Goal: Task Accomplishment & Management: Use online tool/utility

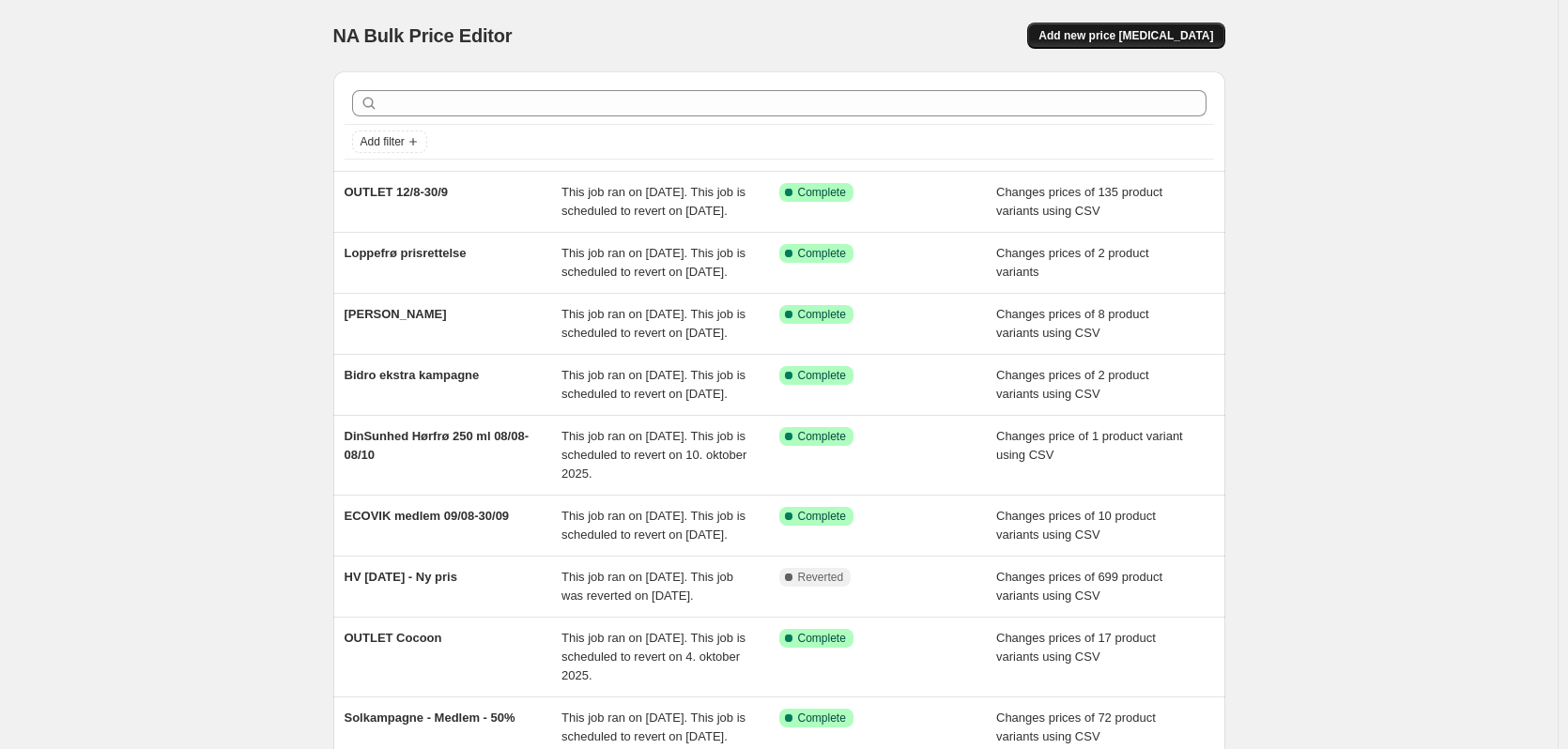
click at [1101, 30] on span "Add new price [MEDICAL_DATA]" at bounding box center [1126, 35] width 174 height 15
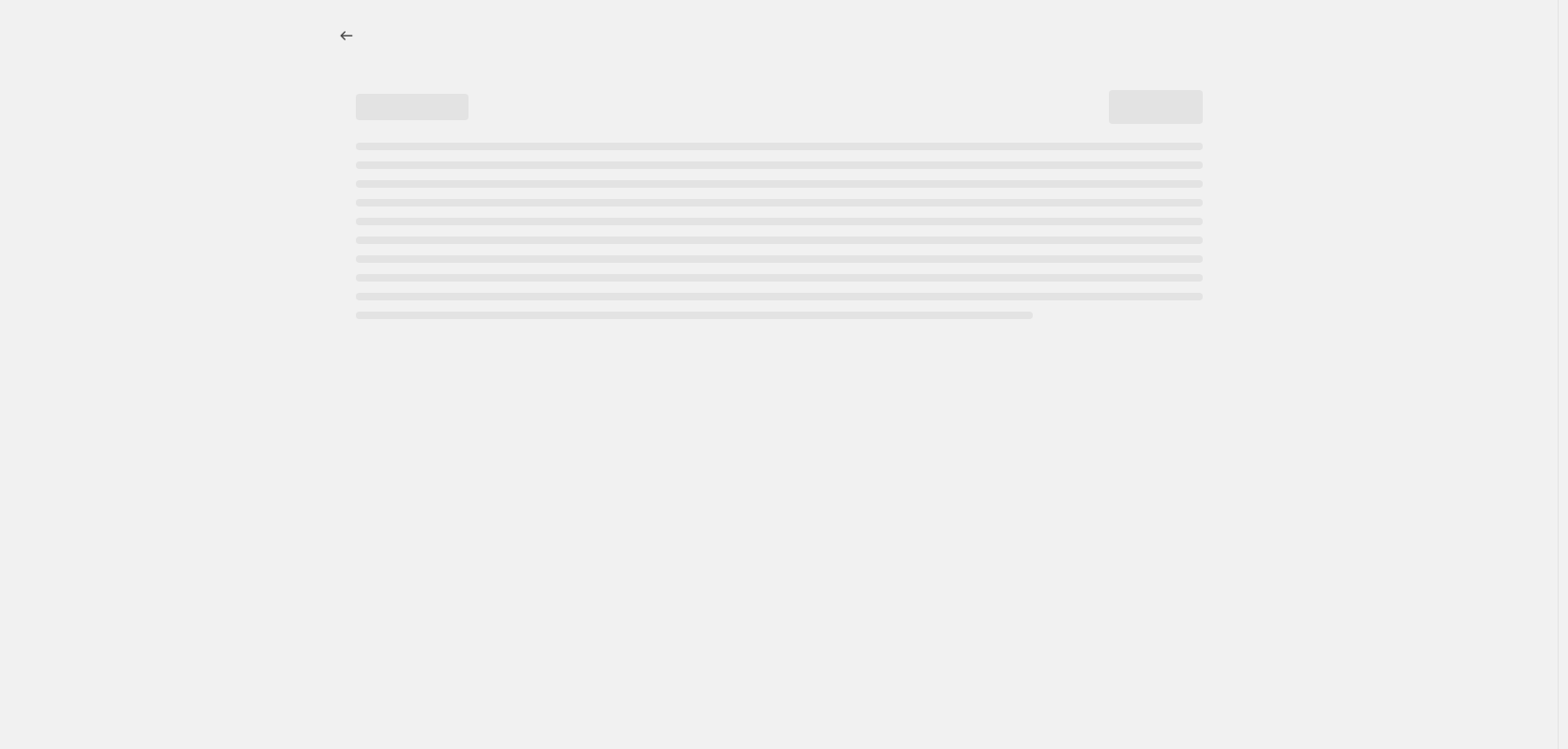
select select "percentage"
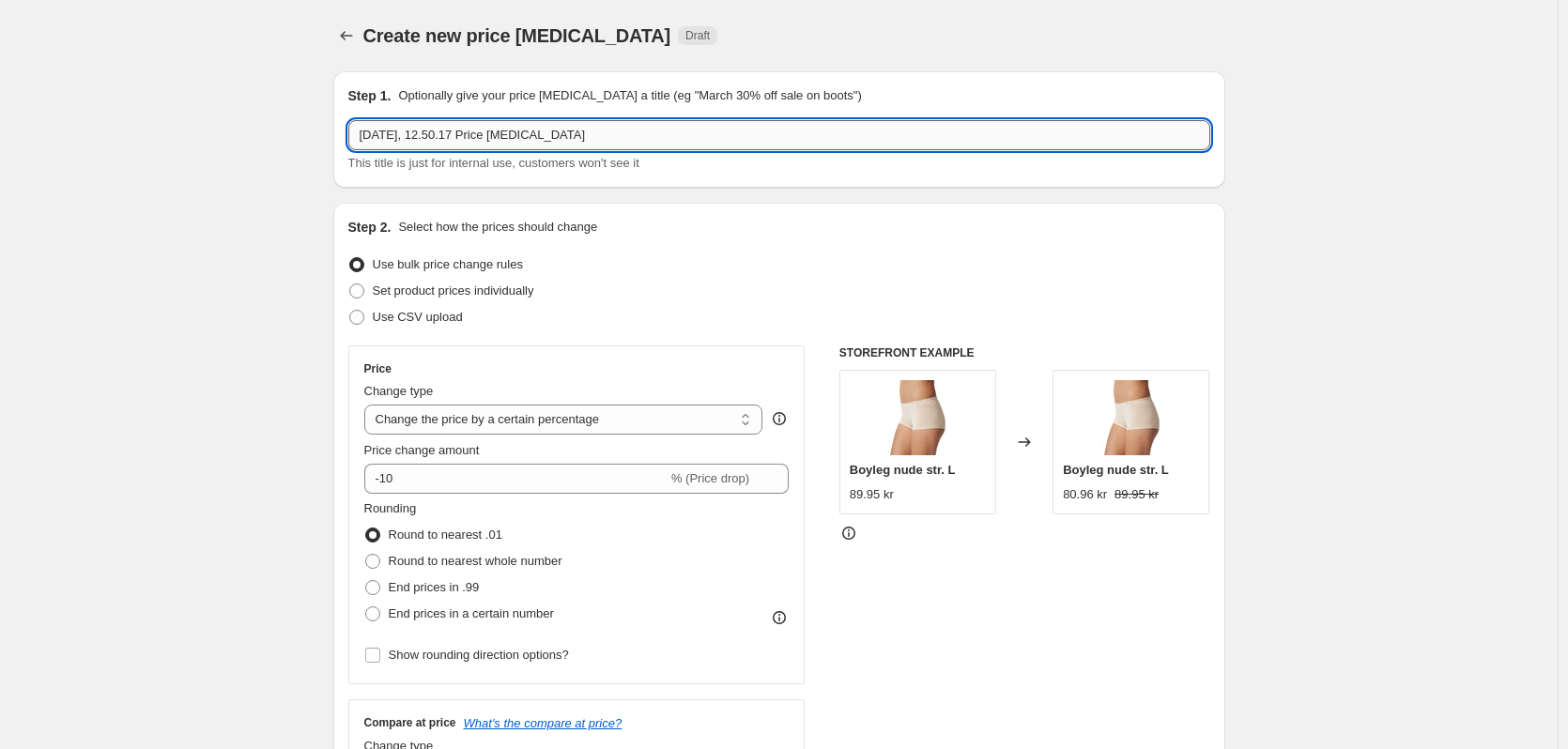
click at [507, 135] on input "[DATE], 12.50.17 Price [MEDICAL_DATA]" at bounding box center [779, 135] width 862 height 30
type input "OUTLET Nupo"
click at [444, 330] on label "Use CSV upload" at bounding box center [405, 317] width 115 height 26
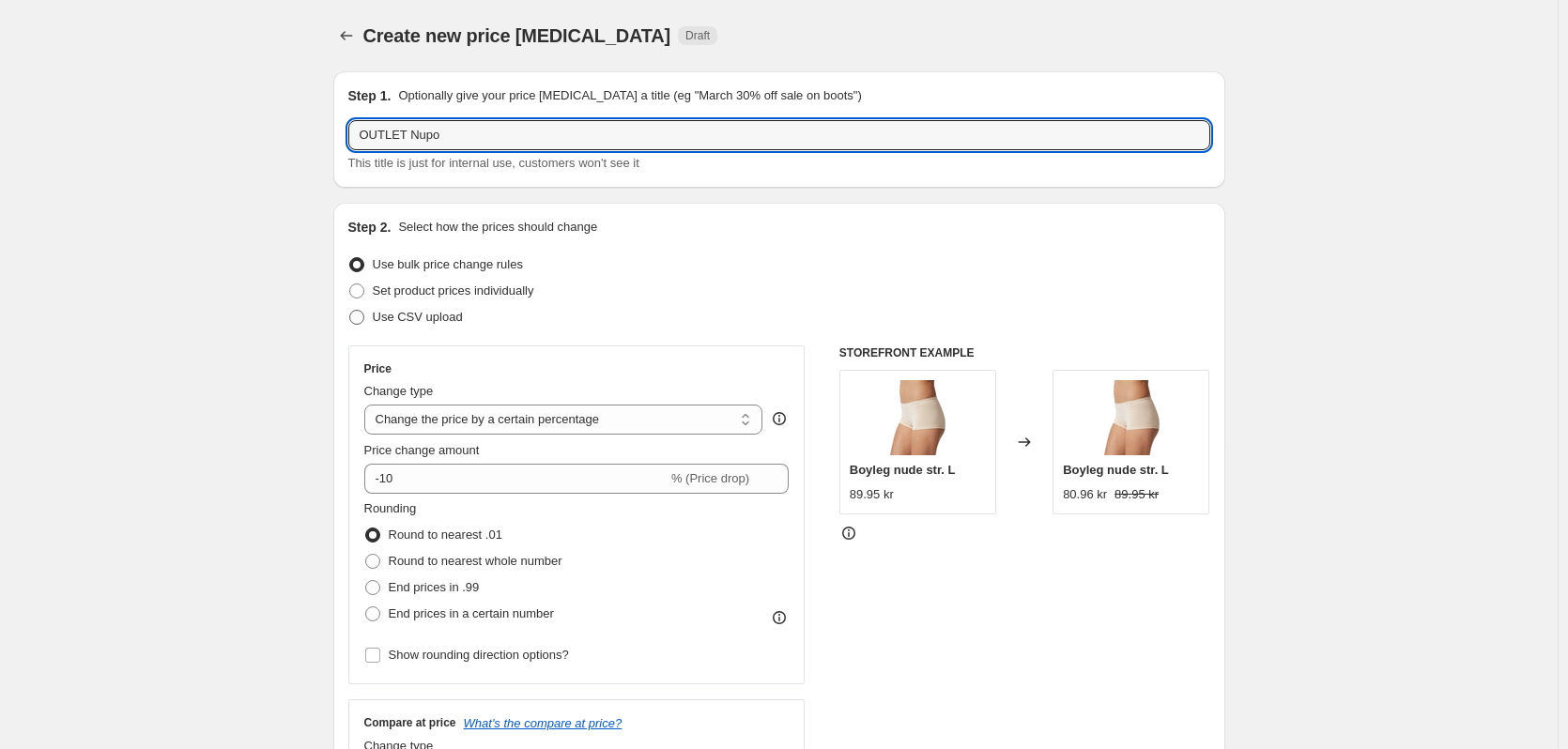
click at [350, 311] on input "Use CSV upload" at bounding box center [349, 310] width 1 height 1
radio input "true"
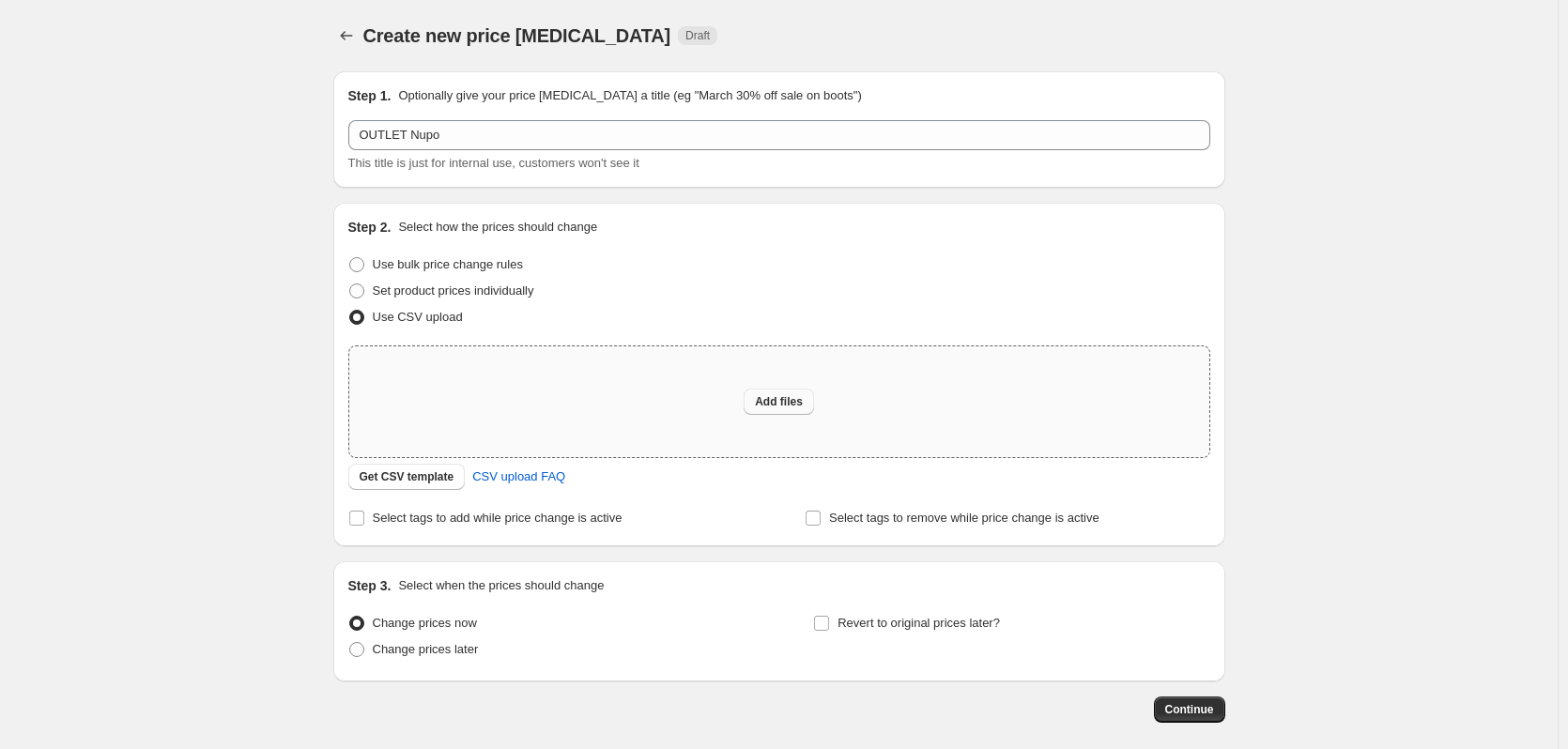
click at [781, 402] on span "Add files" at bounding box center [778, 401] width 48 height 15
type input "C:\fakepath\OUTLET [DATE] NUPO.csv"
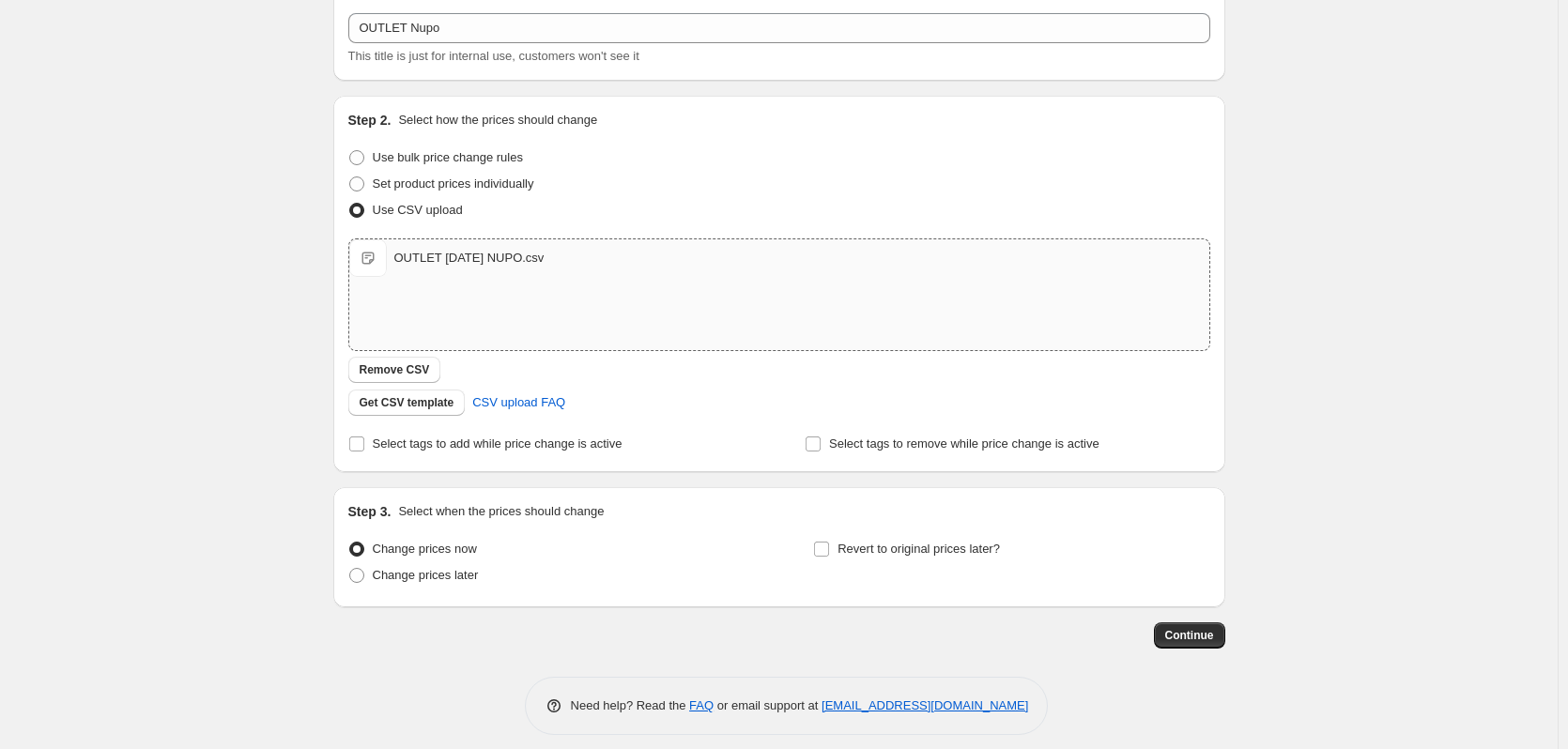
scroll to position [121, 0]
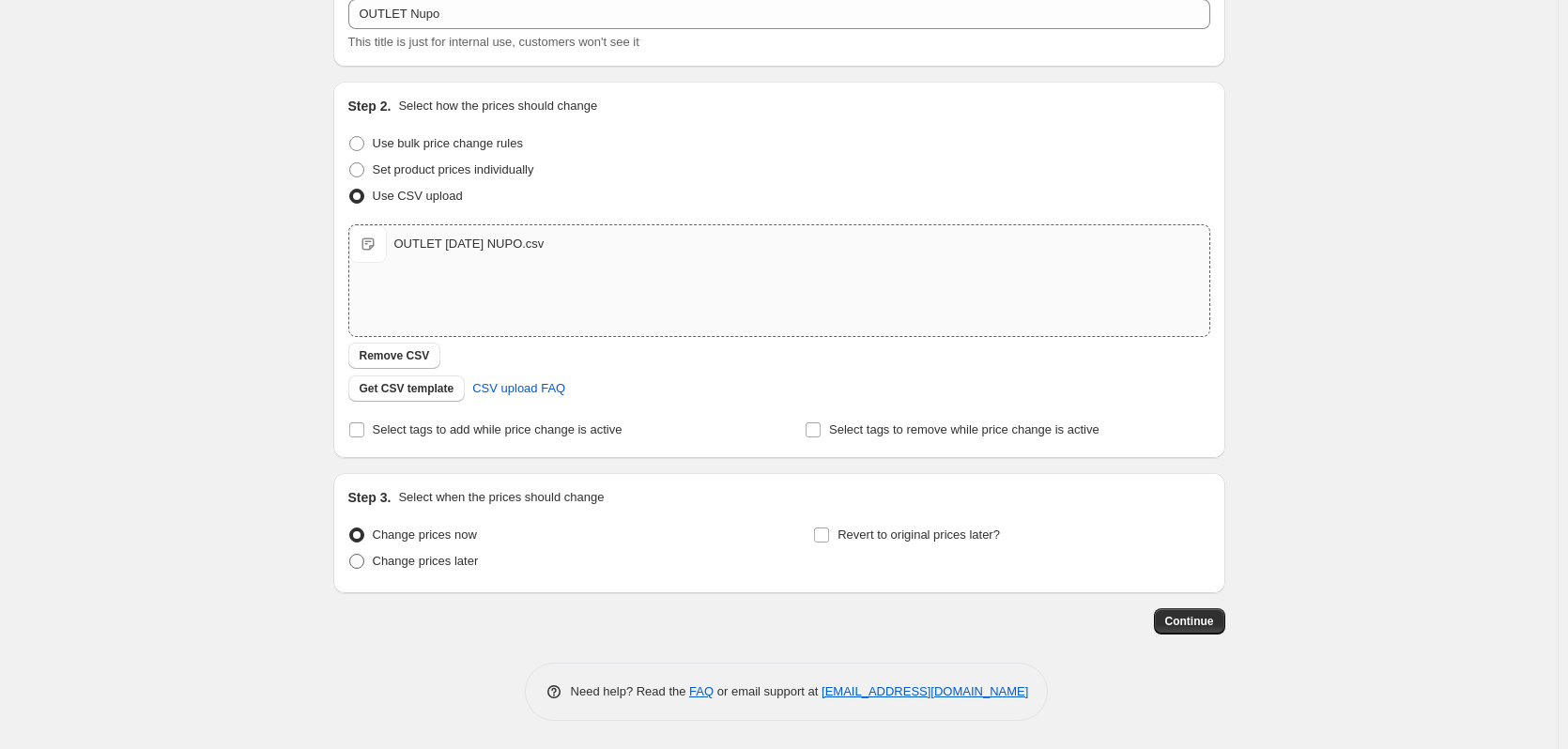
click at [449, 558] on span "Change prices later" at bounding box center [426, 561] width 106 height 14
click at [876, 523] on label "Revert to original prices later?" at bounding box center [906, 535] width 187 height 26
click at [829, 528] on input "Revert to original prices later?" at bounding box center [821, 535] width 15 height 15
checkbox input "true"
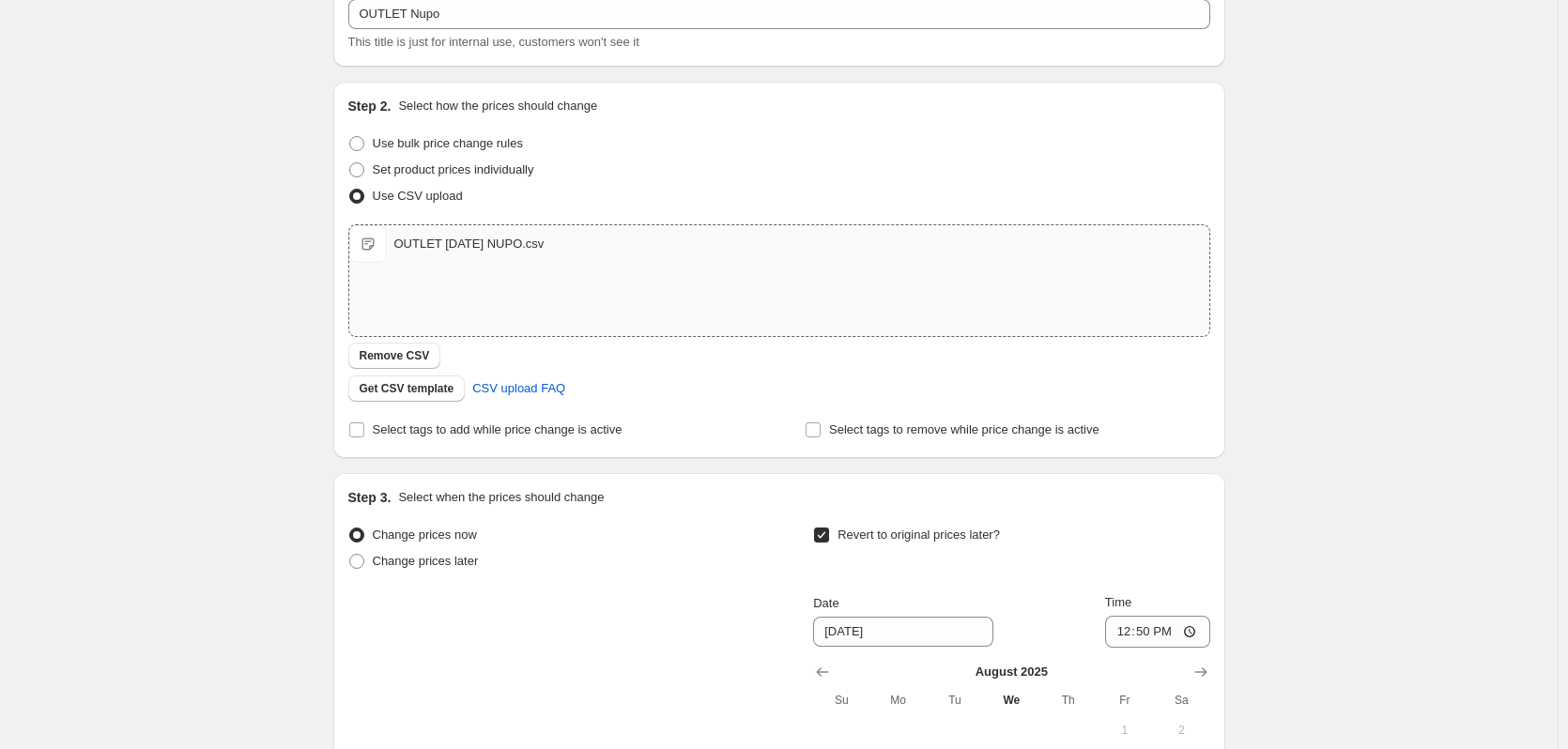
scroll to position [309, 0]
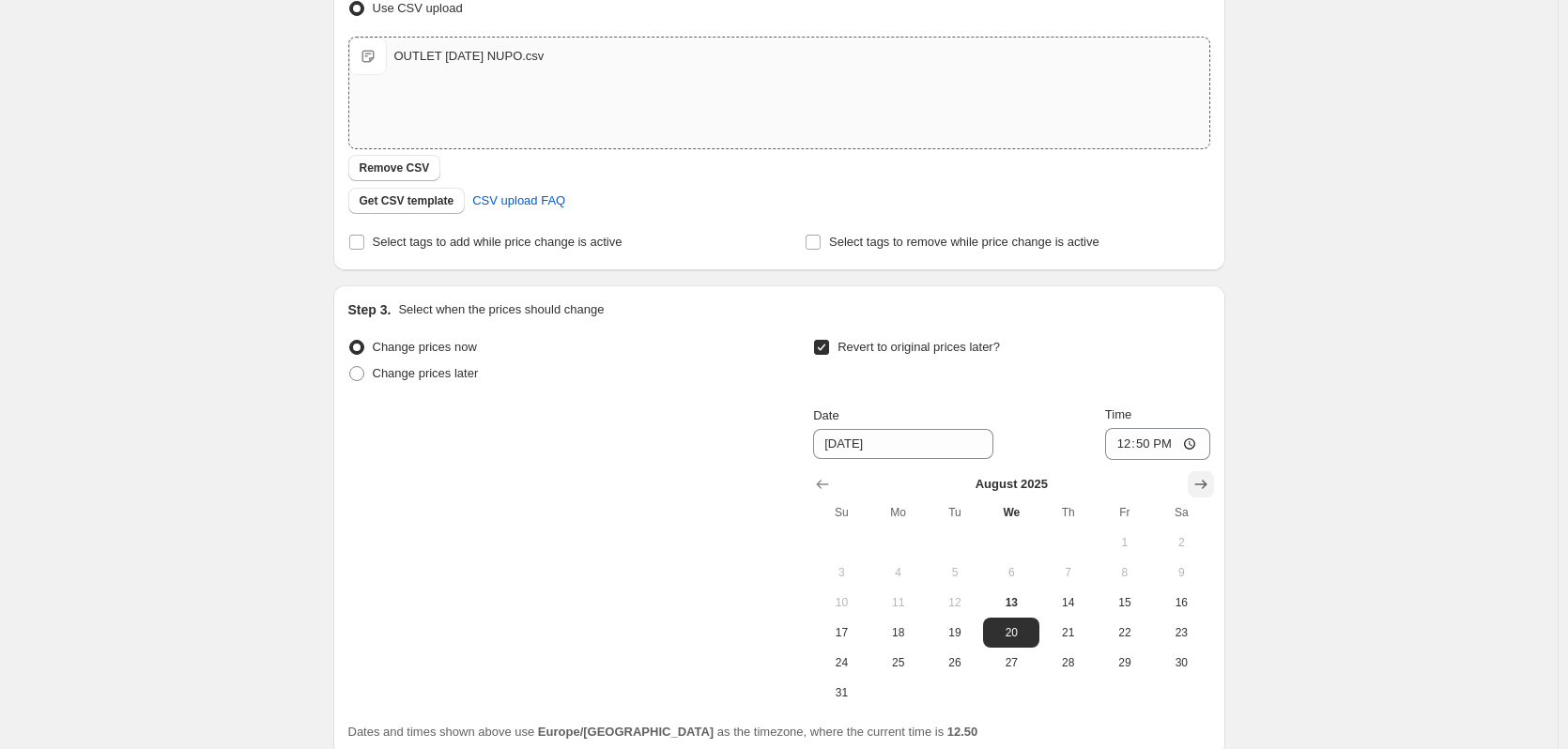
click at [1213, 495] on button "Show next month, September 2025" at bounding box center [1200, 485] width 26 height 26
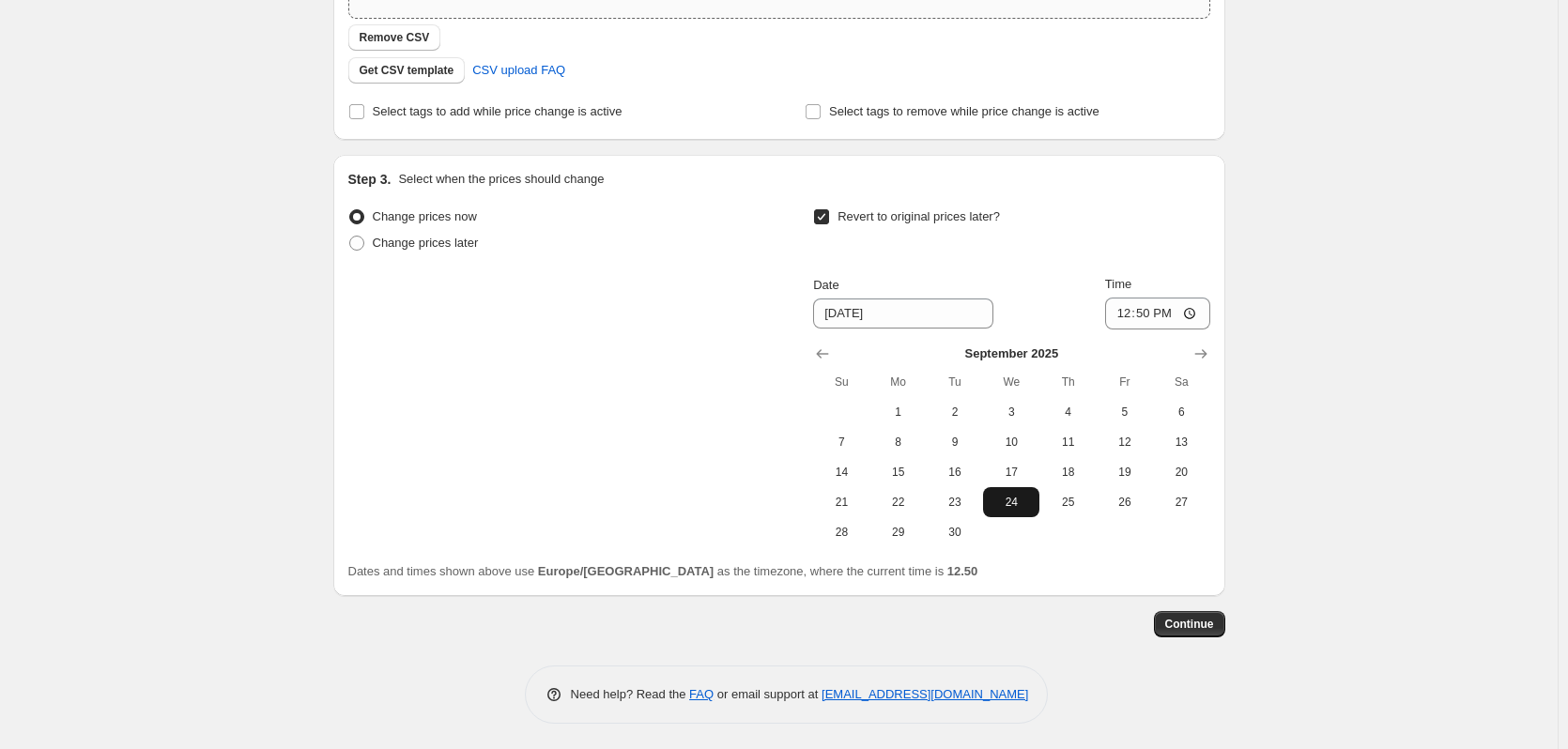
scroll to position [443, 0]
click at [947, 527] on span "30" at bounding box center [954, 529] width 41 height 15
type input "[DATE]"
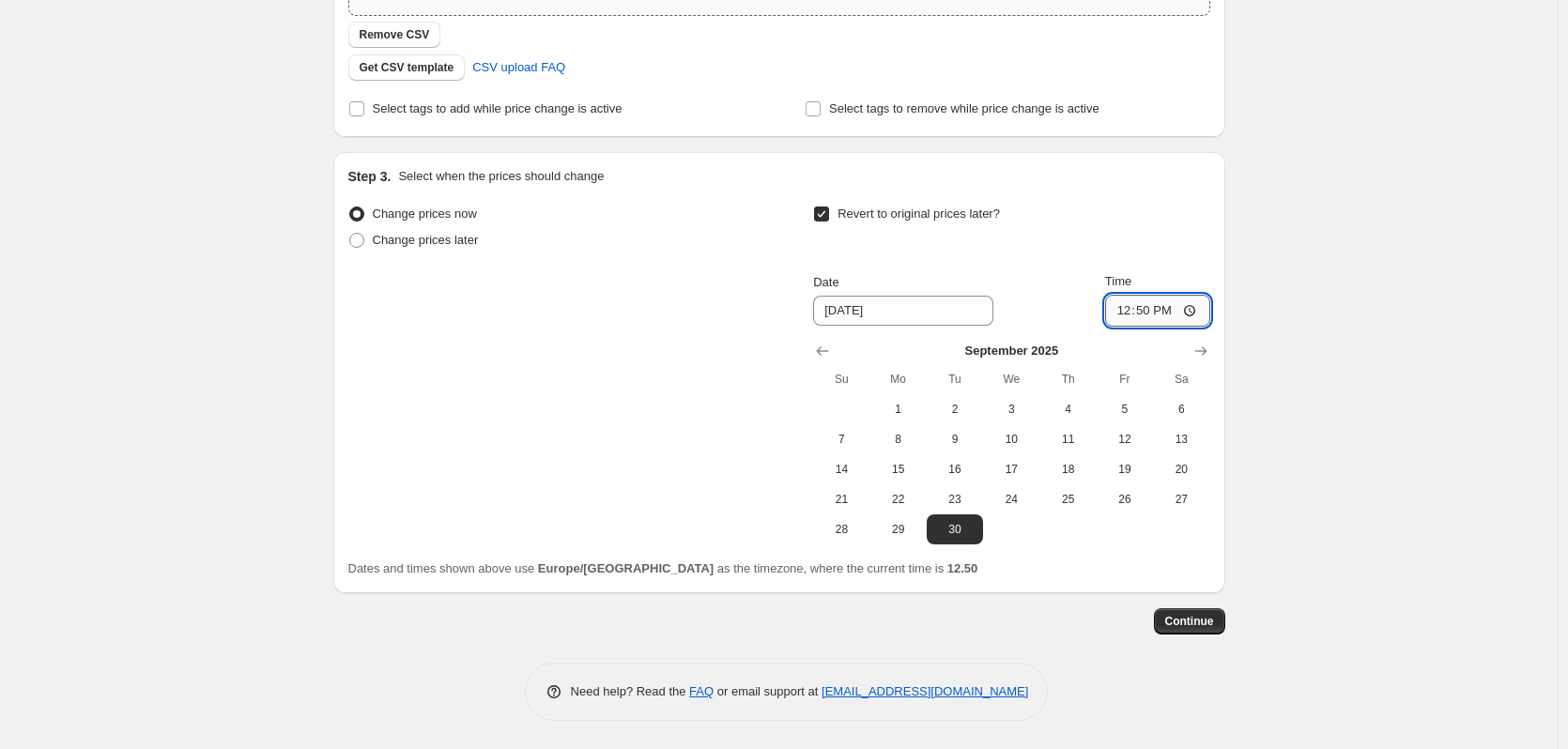
click at [1150, 312] on input "12:50" at bounding box center [1157, 310] width 105 height 32
click at [1180, 306] on input "23:50" at bounding box center [1157, 310] width 105 height 32
click at [1164, 309] on input "23:50" at bounding box center [1157, 310] width 105 height 32
type input "23:59"
click at [1268, 300] on div "Create new price [MEDICAL_DATA]. This page is ready Create new price [MEDICAL_D…" at bounding box center [778, 153] width 1557 height 1192
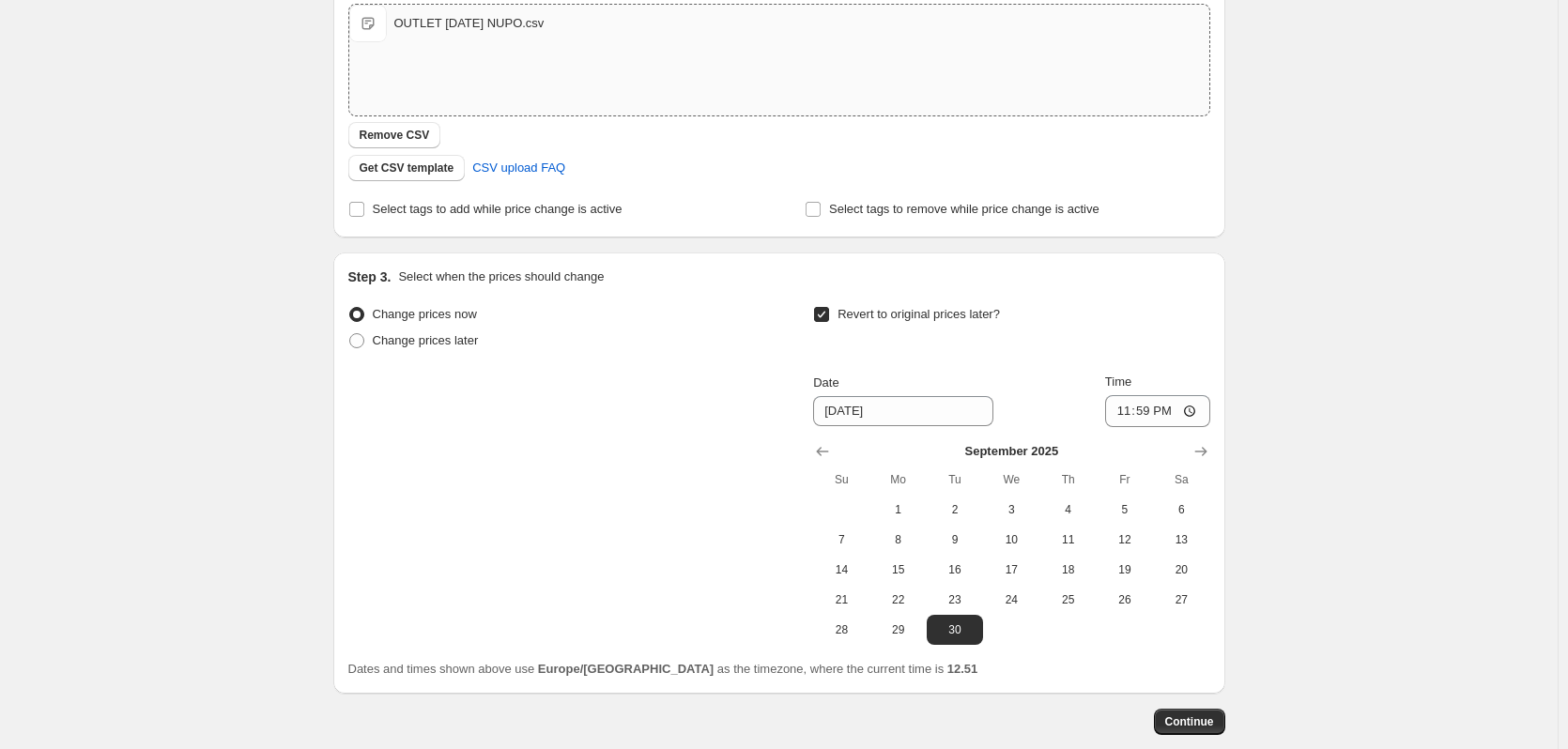
scroll to position [161, 0]
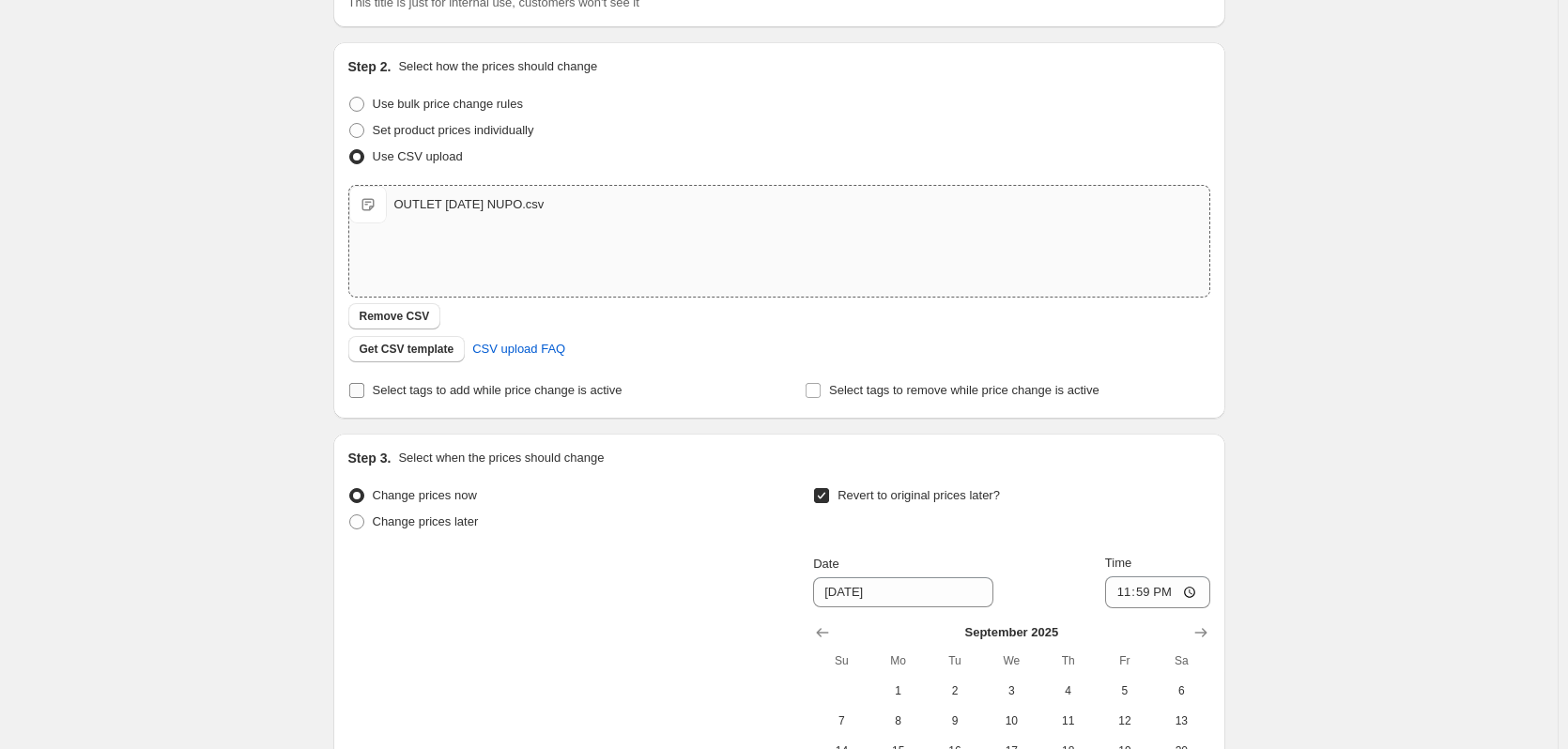
click at [430, 389] on span "Select tags to add while price change is active" at bounding box center [497, 390] width 250 height 14
click at [364, 389] on input "Select tags to add while price change is active" at bounding box center [356, 390] width 15 height 15
checkbox input "true"
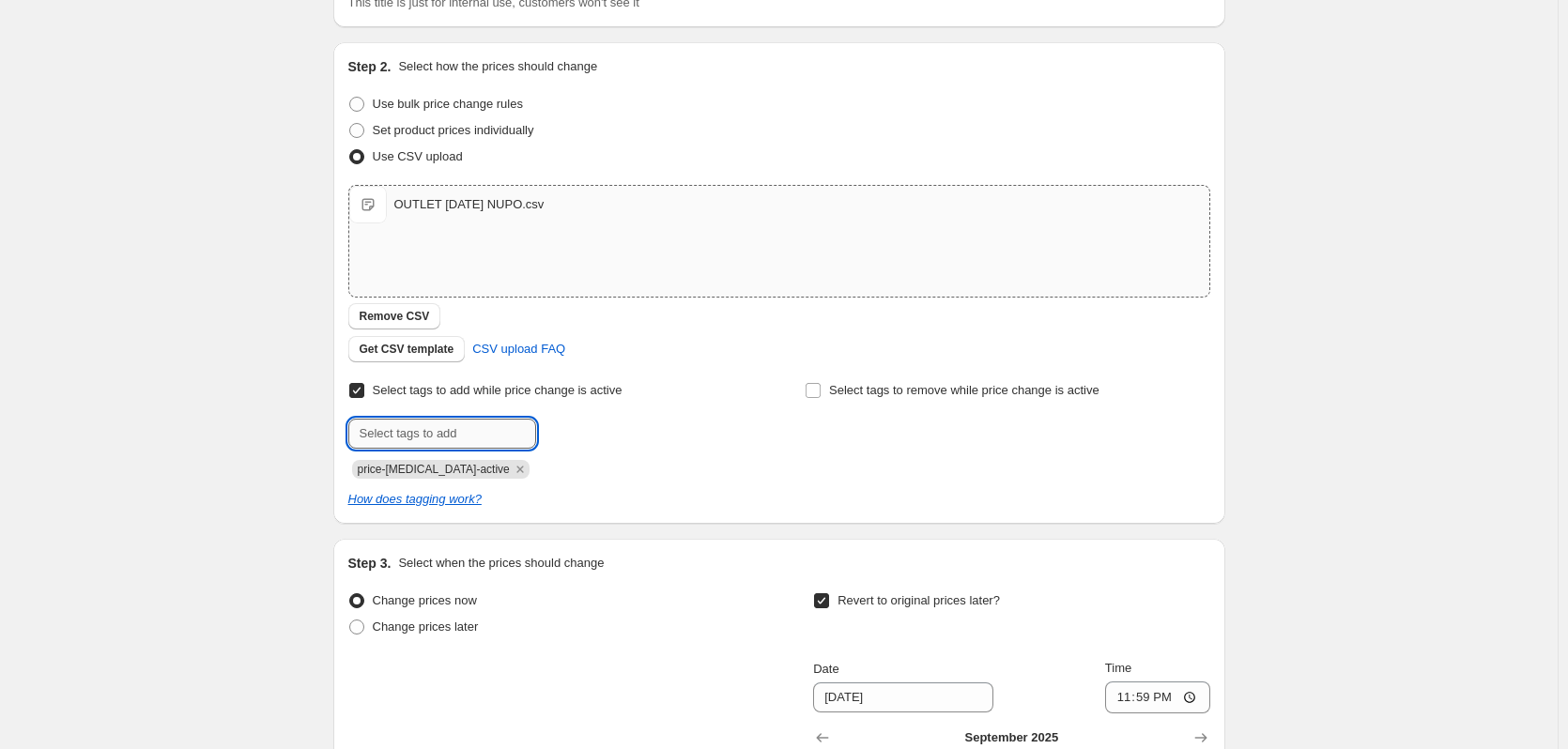
click at [460, 445] on input "text" at bounding box center [442, 434] width 188 height 30
type input "outlet"
click at [574, 441] on button "Add outlet" at bounding box center [580, 432] width 78 height 26
click at [137, 484] on div "Create new price [MEDICAL_DATA]. This page is ready Create new price [MEDICAL_D…" at bounding box center [778, 488] width 1557 height 1297
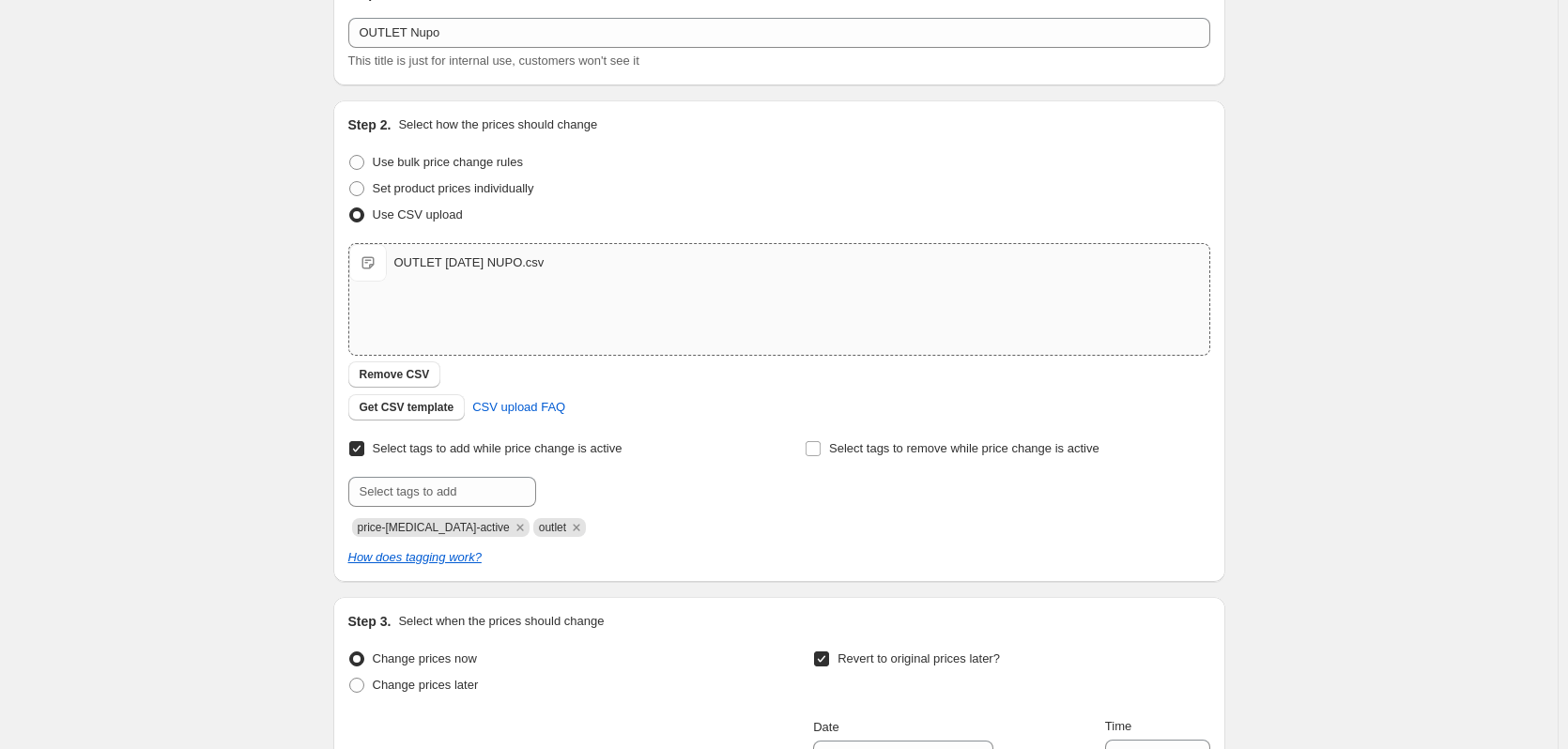
scroll to position [0, 0]
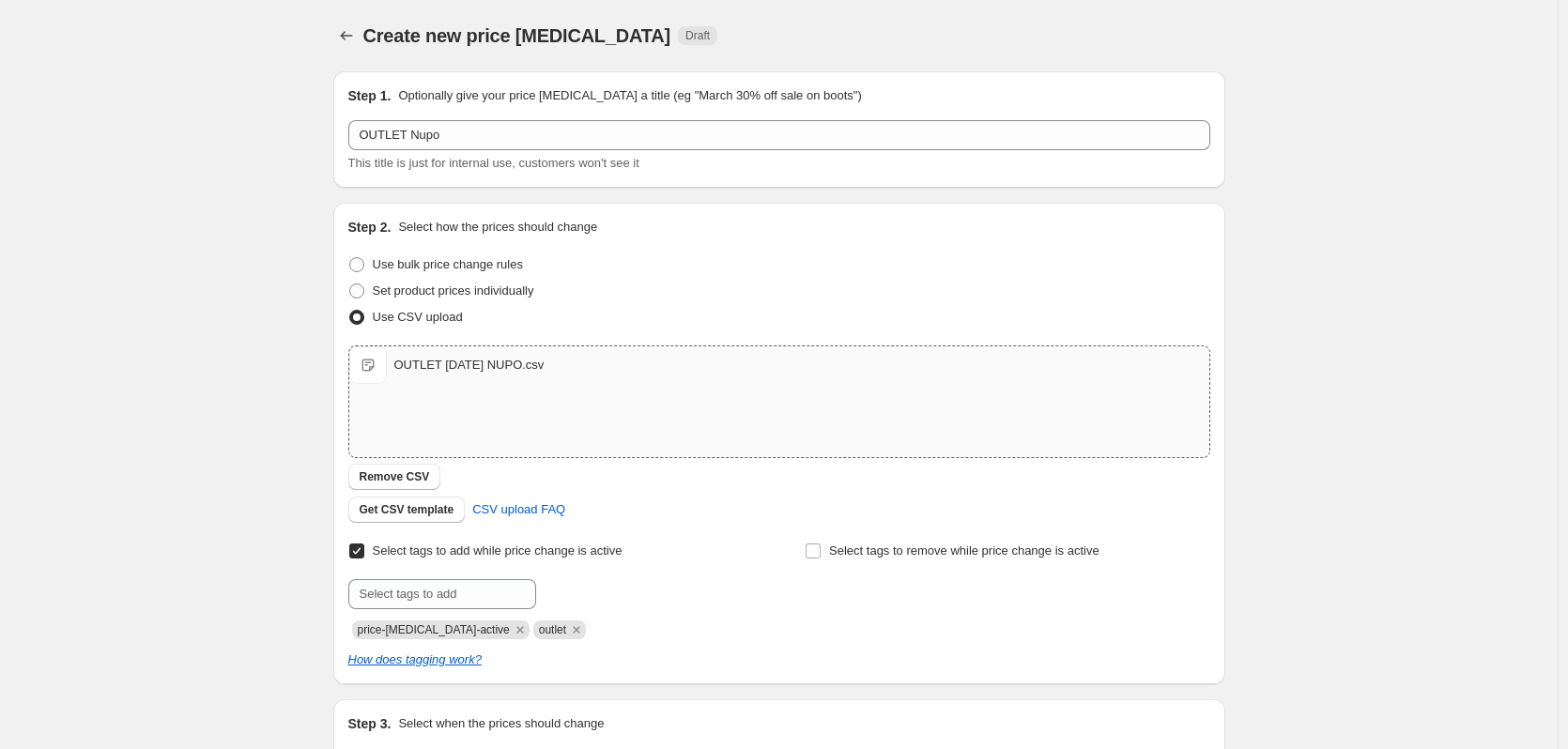
click at [581, 150] on div "OUTLET Nupo This title is just for internal use, customers won't see it" at bounding box center [779, 147] width 862 height 53
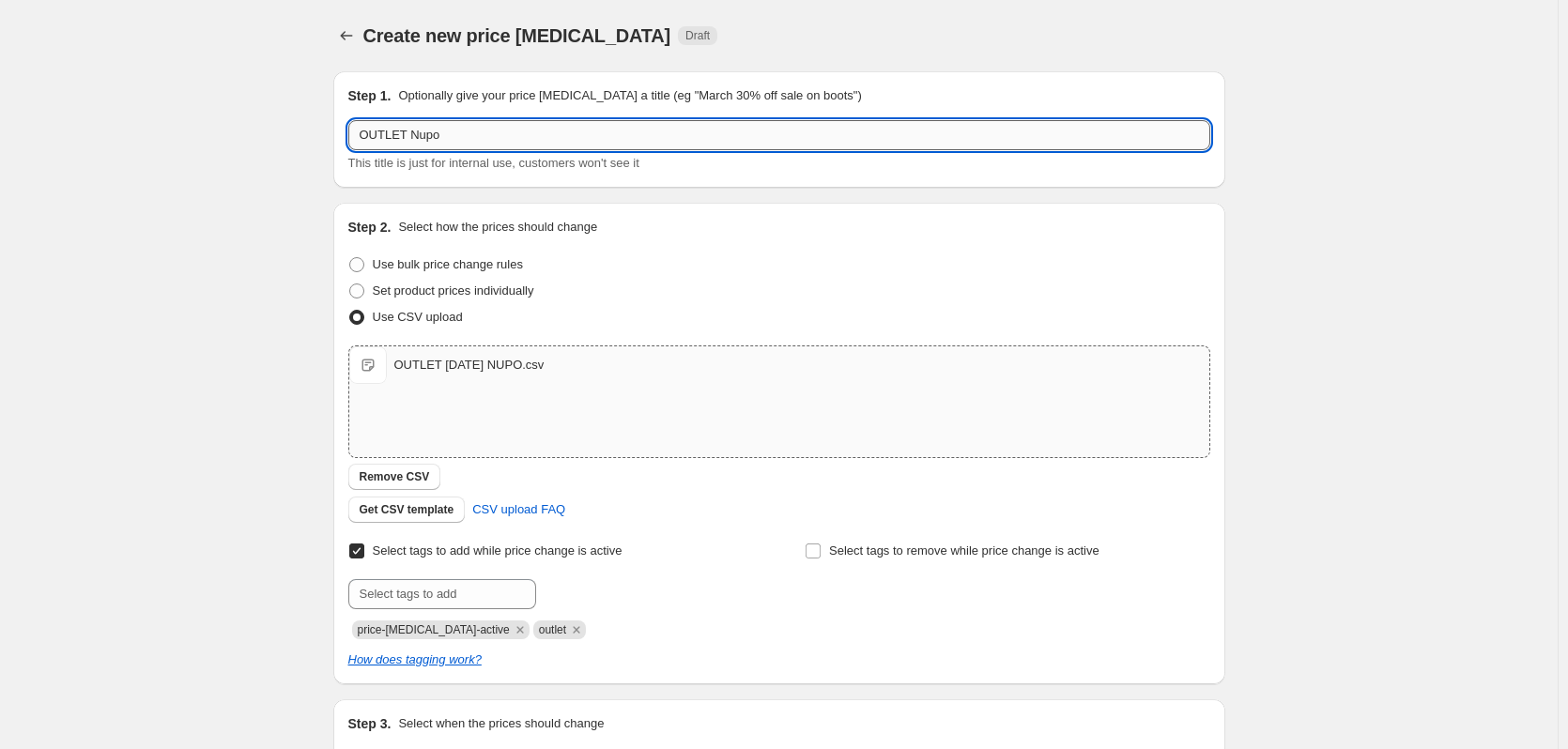
click at [581, 144] on input "OUTLET Nupo" at bounding box center [779, 135] width 862 height 30
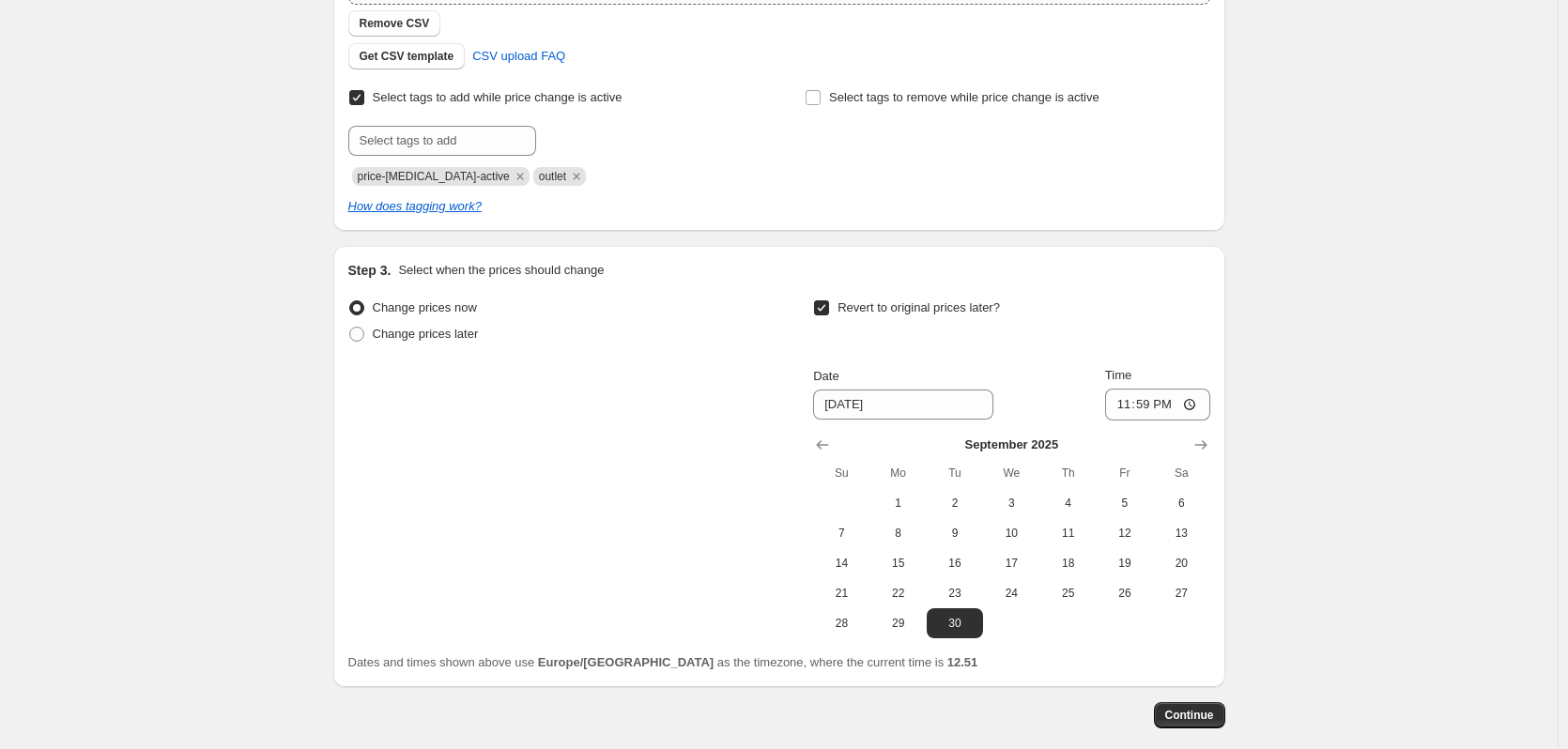
scroll to position [470, 0]
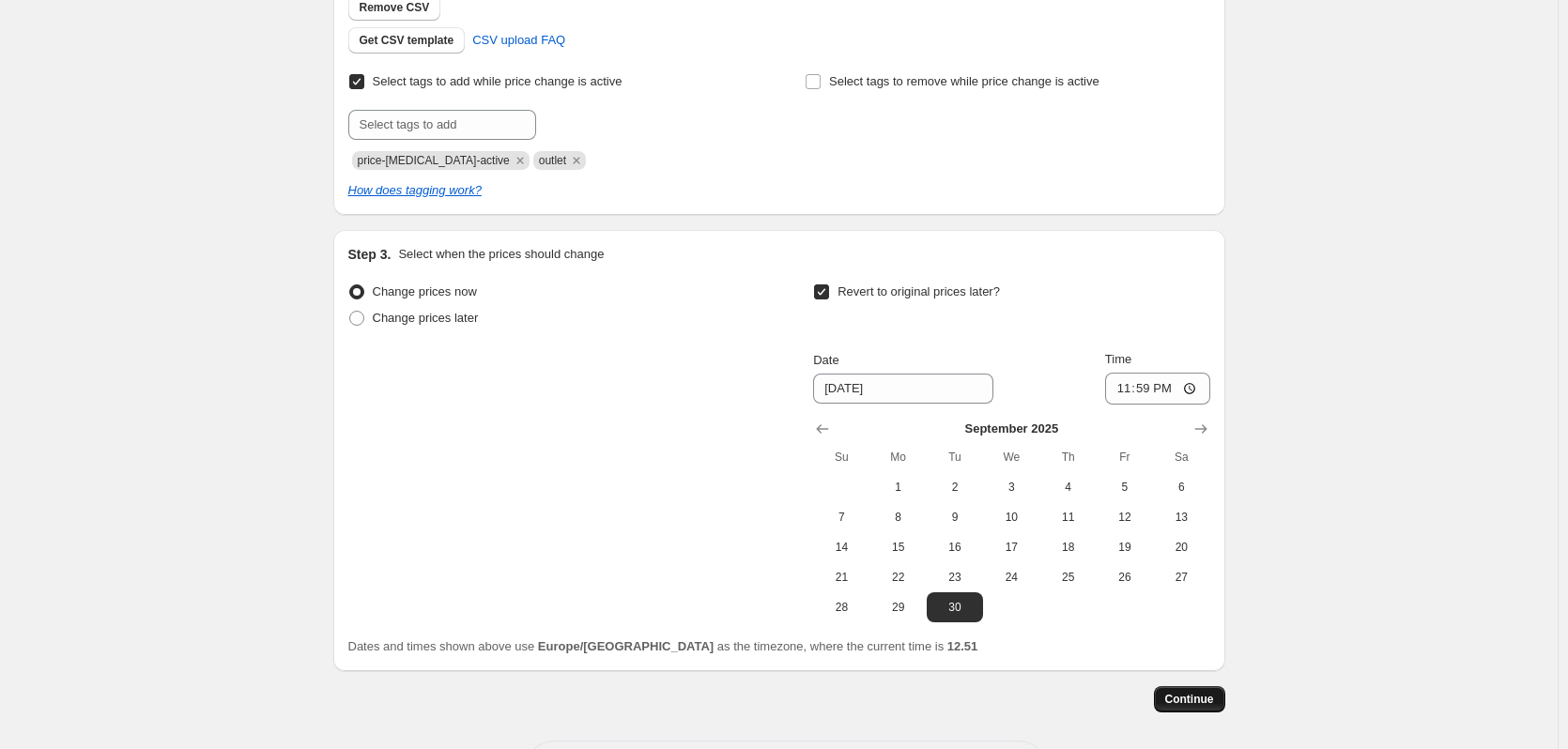
type input "OUTLET Nupo 13/8-30/9"
click at [1185, 698] on span "Continue" at bounding box center [1189, 699] width 49 height 15
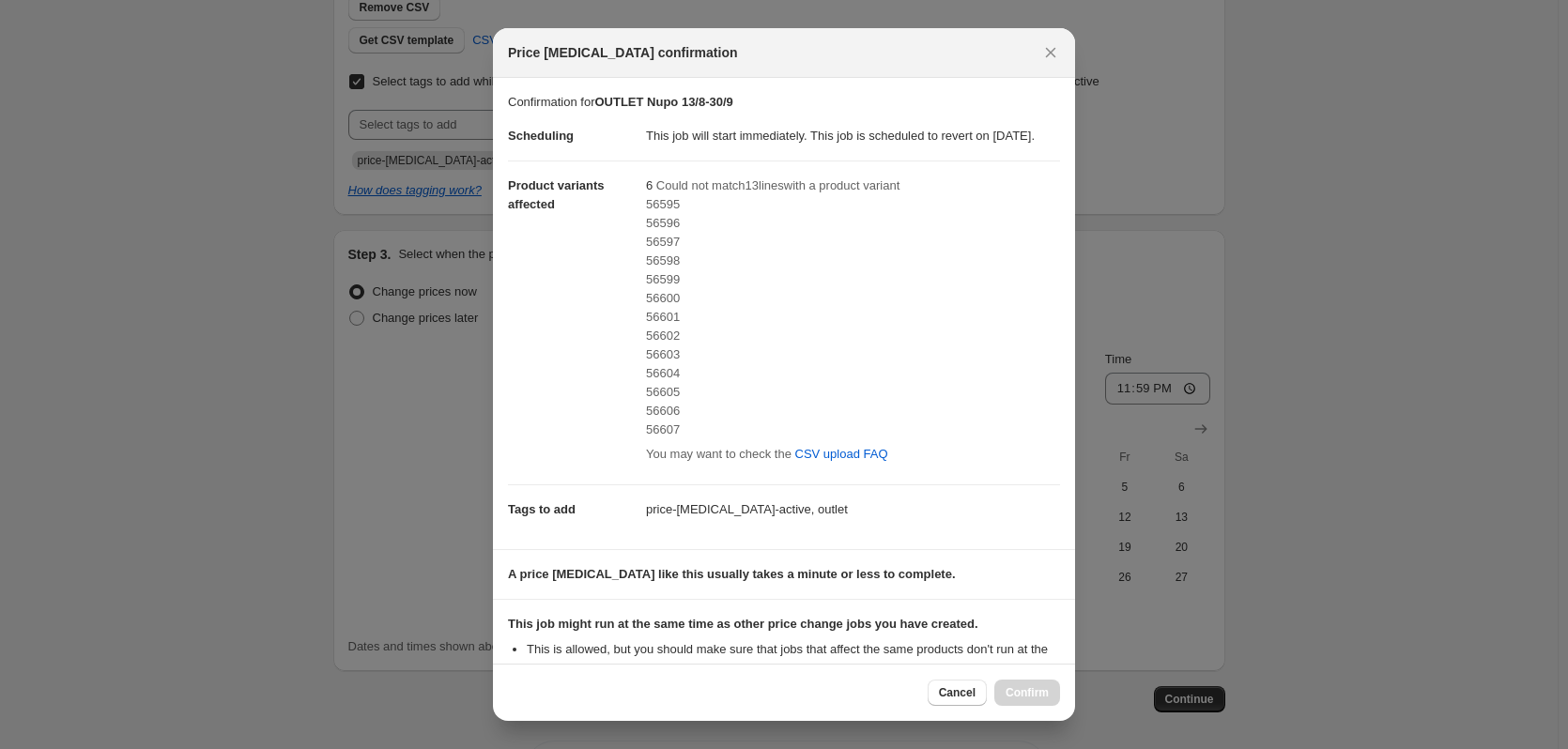
click at [662, 324] on span "56601" at bounding box center [663, 317] width 34 height 14
copy span "56601"
click at [951, 701] on button "Cancel" at bounding box center [957, 692] width 59 height 26
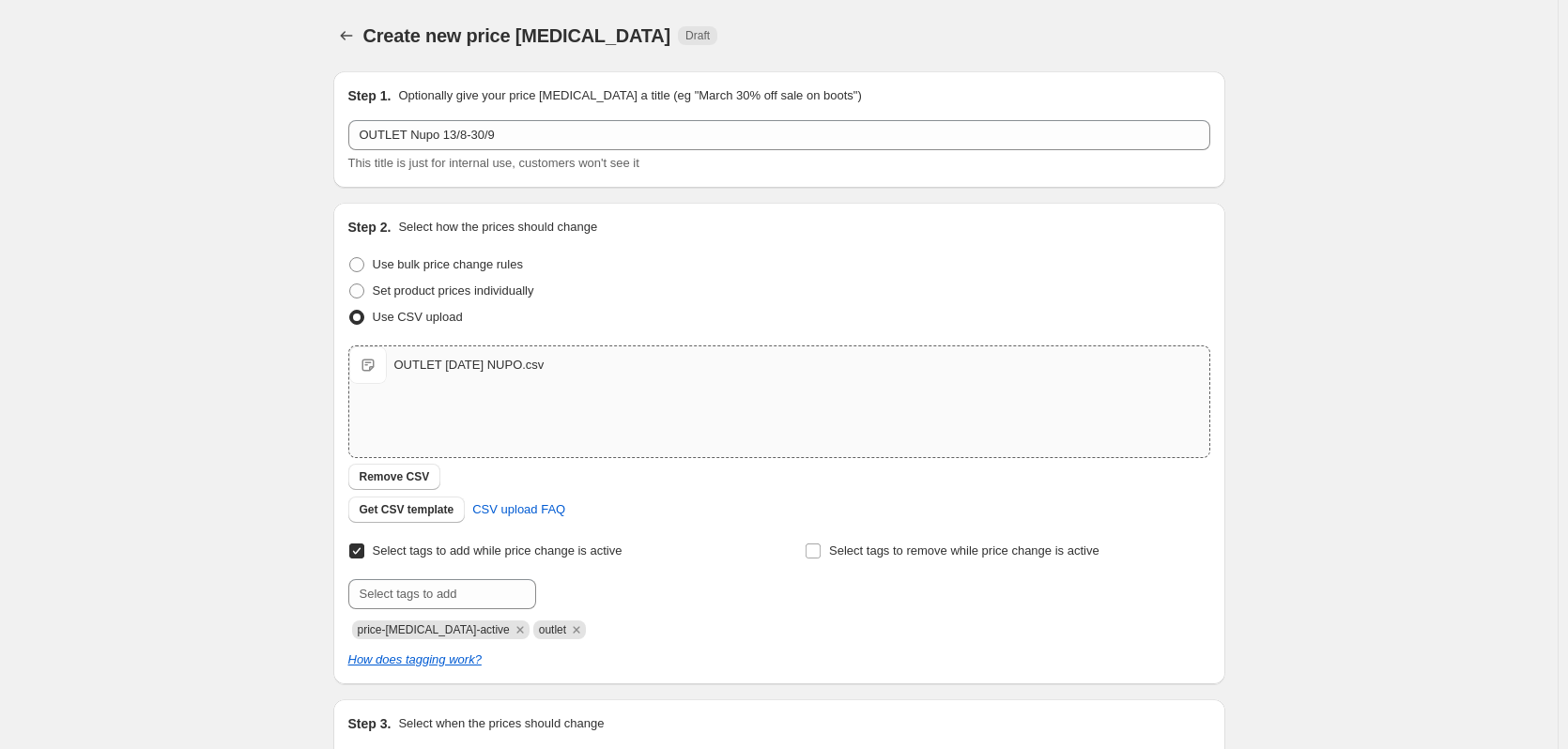
scroll to position [470, 0]
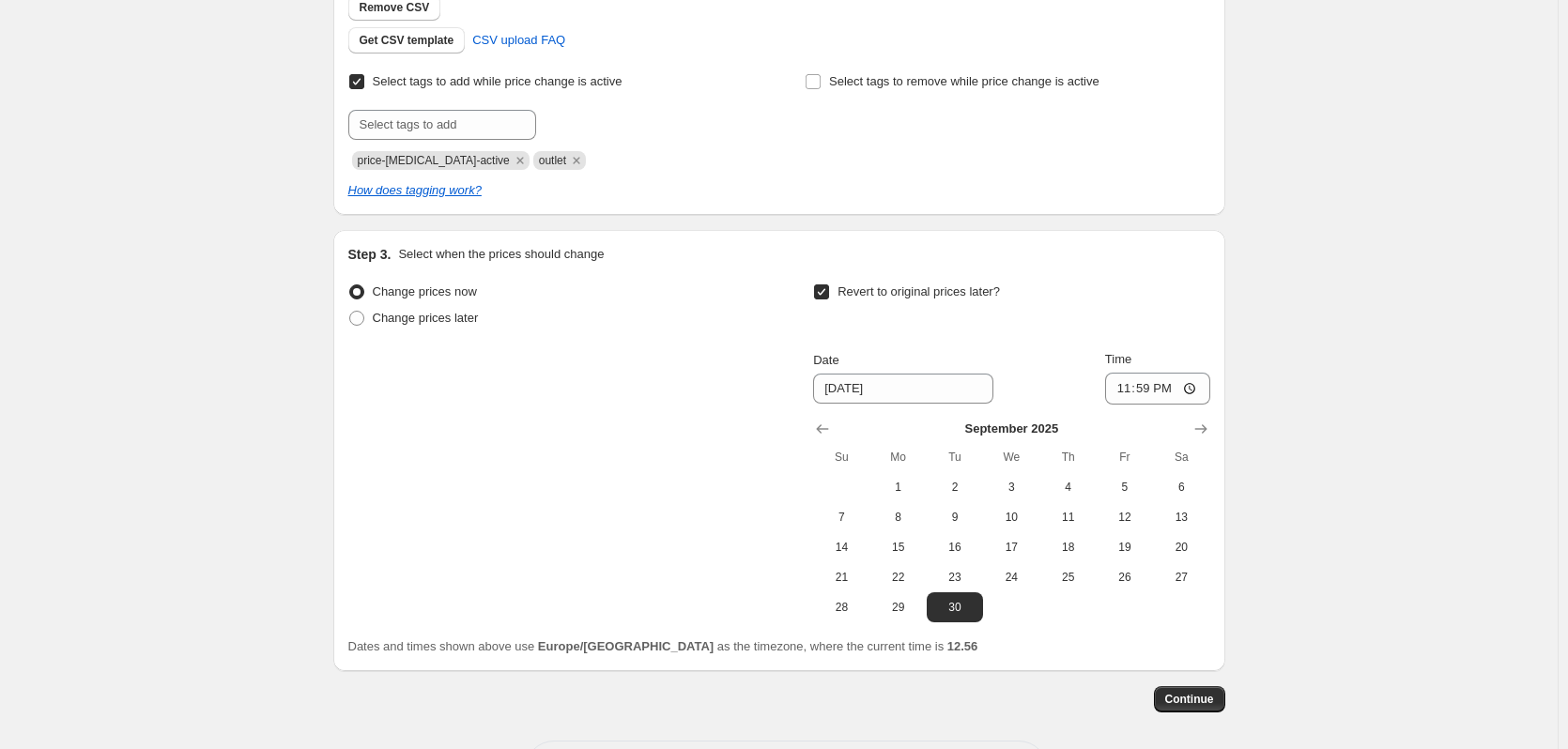
click at [1278, 345] on div "Create new price [MEDICAL_DATA]. This page is ready Create new price [MEDICAL_D…" at bounding box center [778, 178] width 1557 height 1297
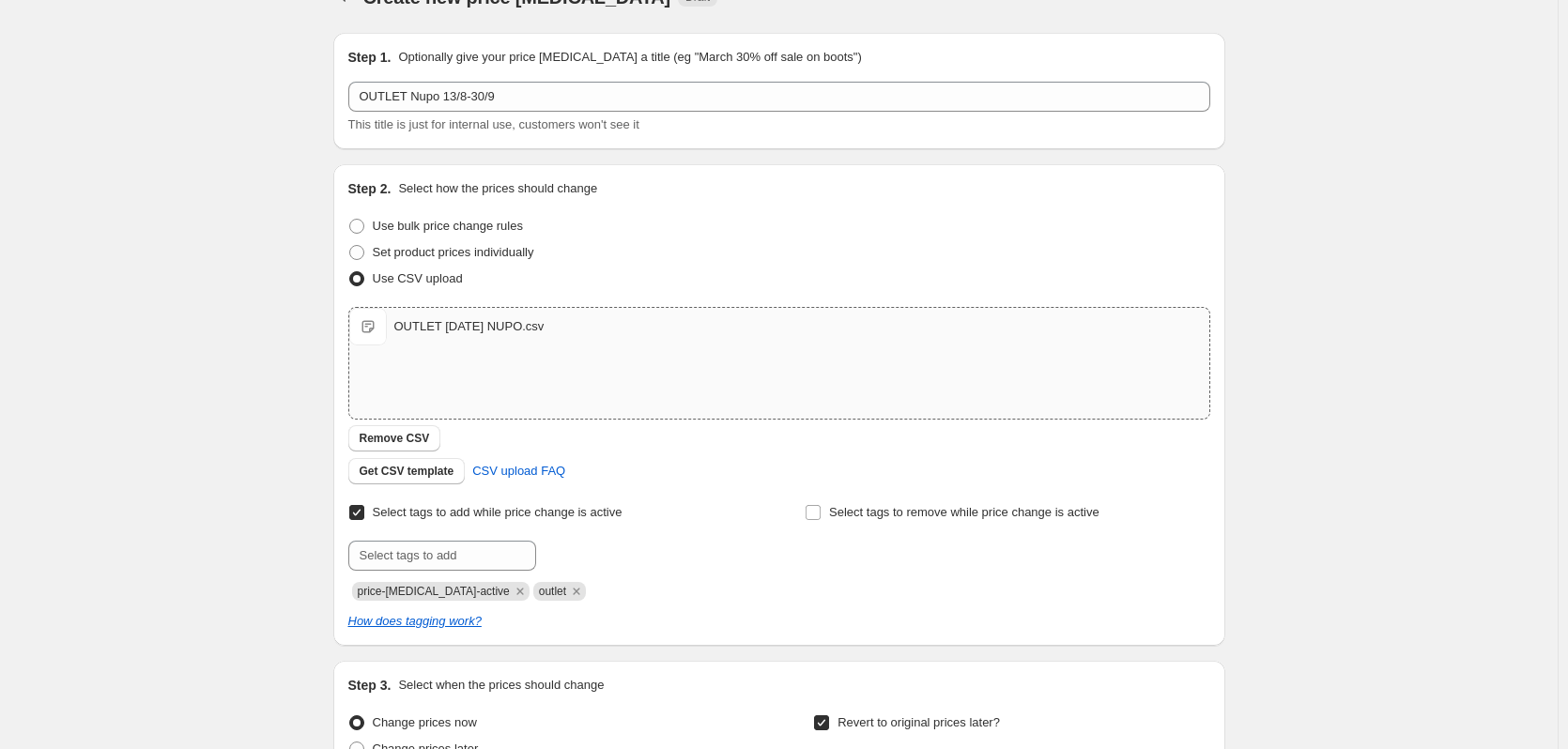
scroll to position [0, 0]
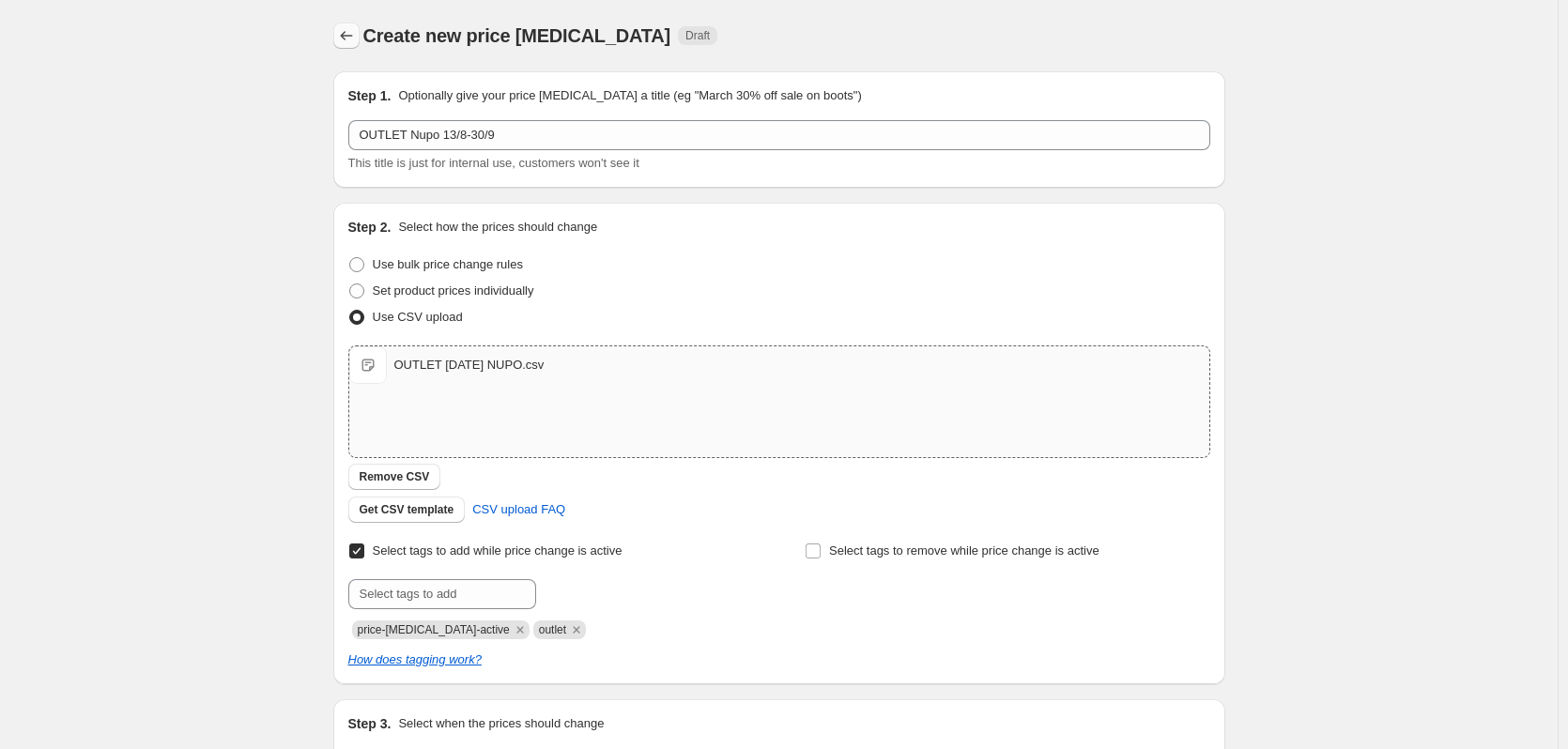
click at [355, 36] on icon "Price change jobs" at bounding box center [346, 35] width 19 height 19
